Goal: Manage account settings

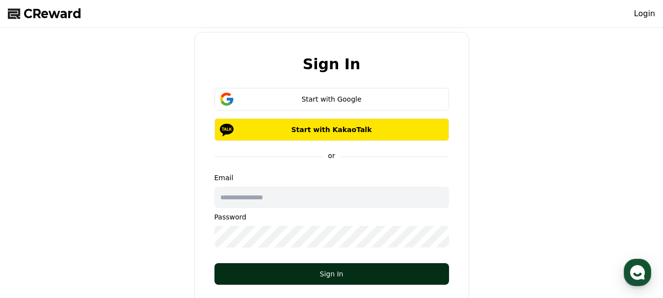
type input "**********"
click at [348, 272] on div "Sign In" at bounding box center [331, 274] width 195 height 10
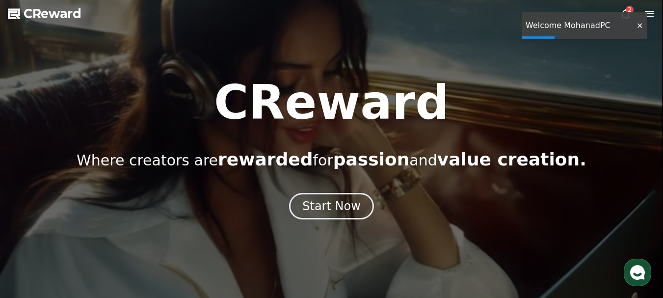
click at [640, 25] on div at bounding box center [640, 25] width 16 height 9
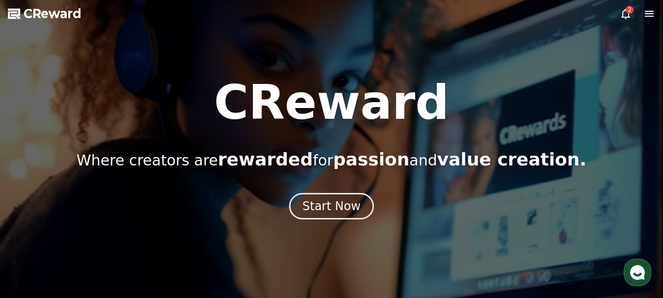
click at [628, 13] on div "2" at bounding box center [630, 10] width 8 height 8
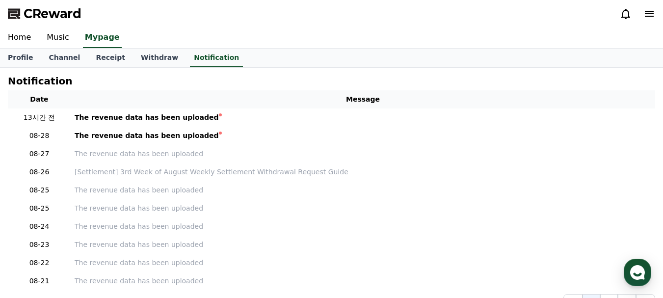
click at [627, 13] on icon at bounding box center [626, 14] width 12 height 12
click at [654, 10] on icon at bounding box center [650, 14] width 12 height 12
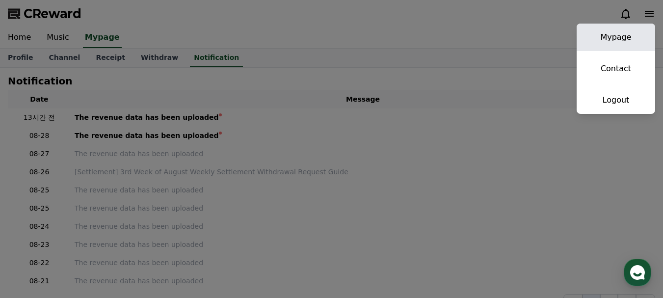
click at [623, 39] on link "Mypage" at bounding box center [616, 37] width 79 height 27
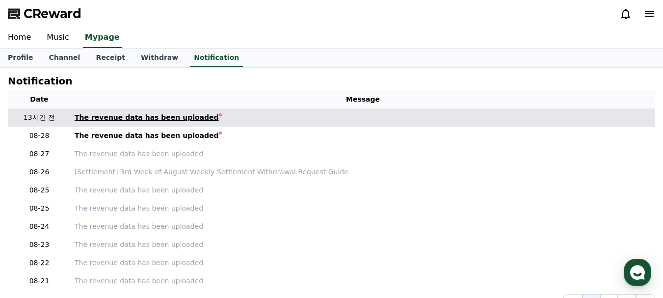
select select "**********"
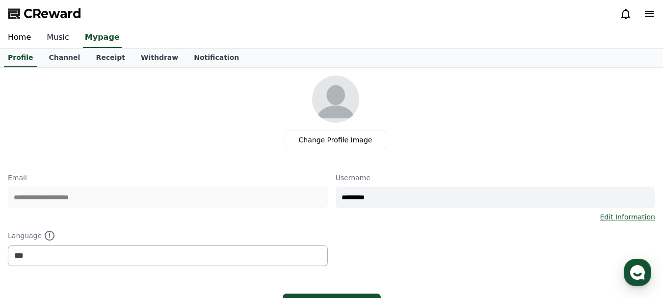
click at [52, 39] on link "Music" at bounding box center [58, 37] width 38 height 21
click at [52, 39] on link "Music" at bounding box center [59, 37] width 29 height 21
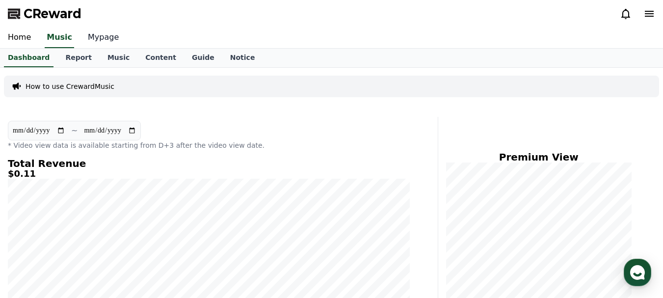
click at [90, 39] on link "Mypage" at bounding box center [103, 37] width 47 height 21
select select "**********"
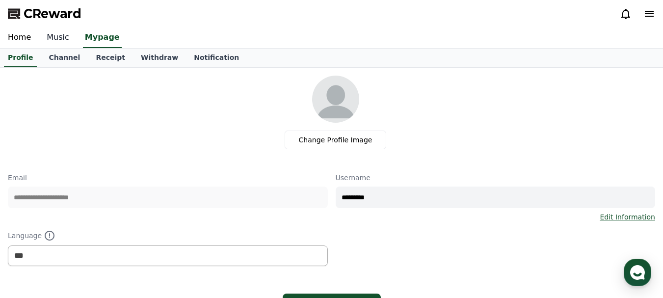
click at [50, 33] on link "Music" at bounding box center [58, 37] width 38 height 21
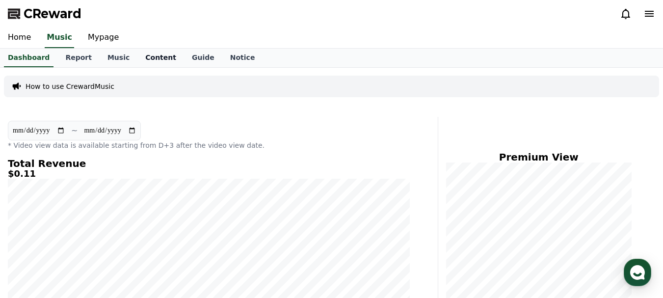
click at [149, 60] on link "Content" at bounding box center [160, 58] width 47 height 19
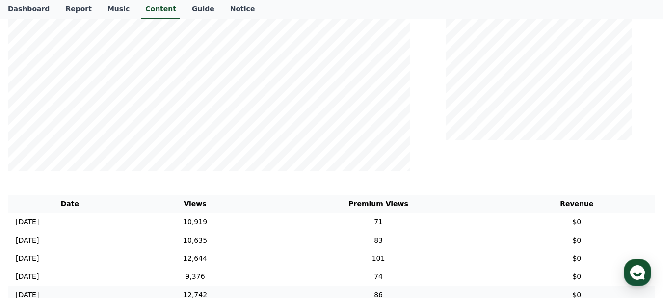
scroll to position [295, 0]
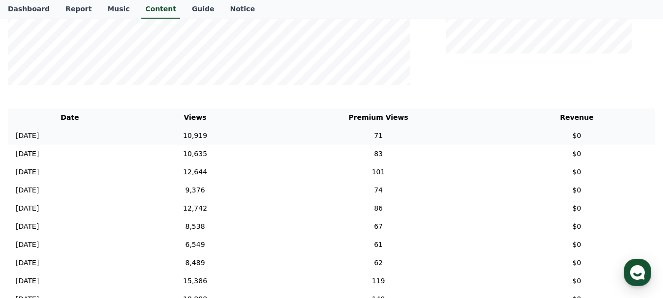
click at [39, 134] on p "[DATE]" at bounding box center [27, 136] width 23 height 10
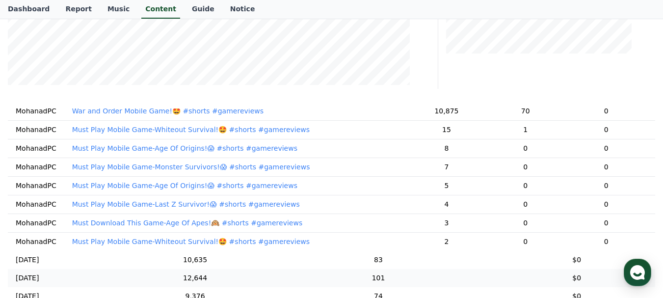
scroll to position [0, 0]
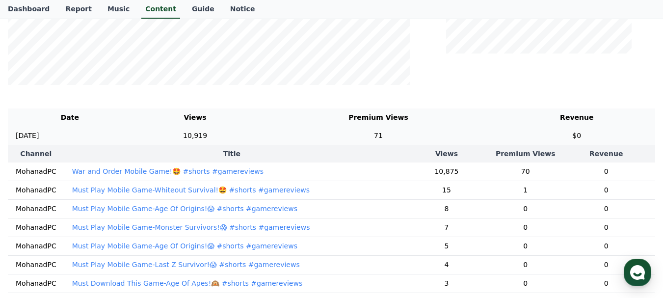
click at [37, 132] on p "[DATE]" at bounding box center [27, 136] width 23 height 10
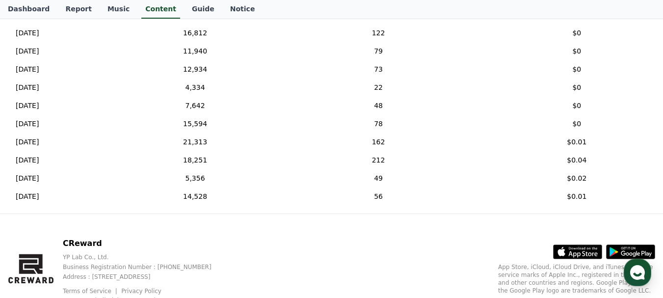
scroll to position [638, 0]
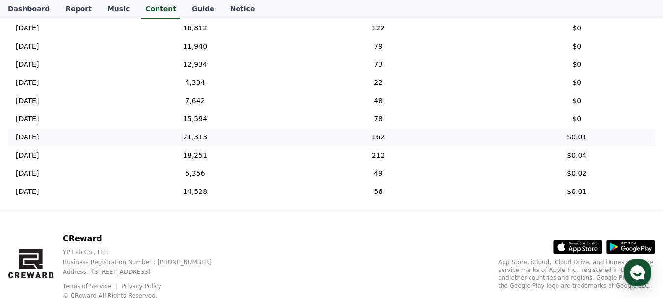
click at [39, 136] on p "[DATE]" at bounding box center [27, 137] width 23 height 10
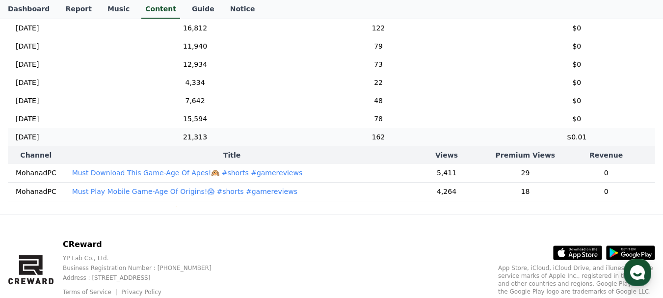
click at [39, 136] on p "[DATE]" at bounding box center [27, 137] width 23 height 10
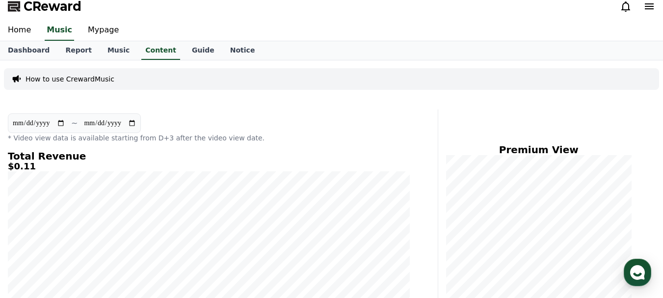
scroll to position [0, 0]
